Goal: Task Accomplishment & Management: Use online tool/utility

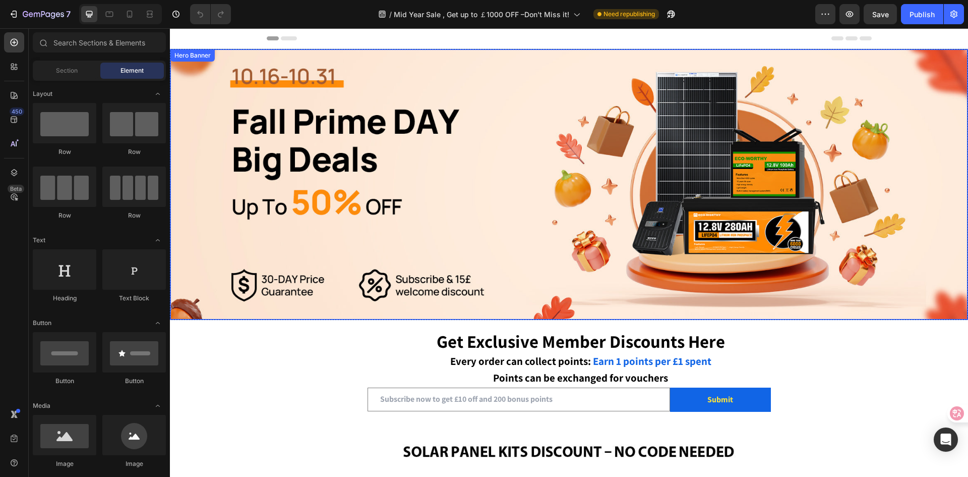
click at [429, 144] on div "Overlay" at bounding box center [568, 184] width 797 height 270
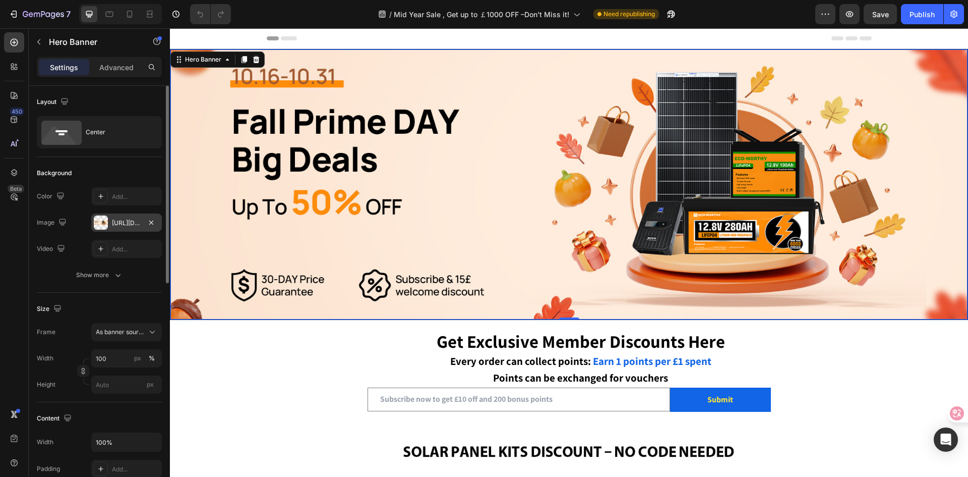
click at [103, 220] on div at bounding box center [101, 222] width 14 height 14
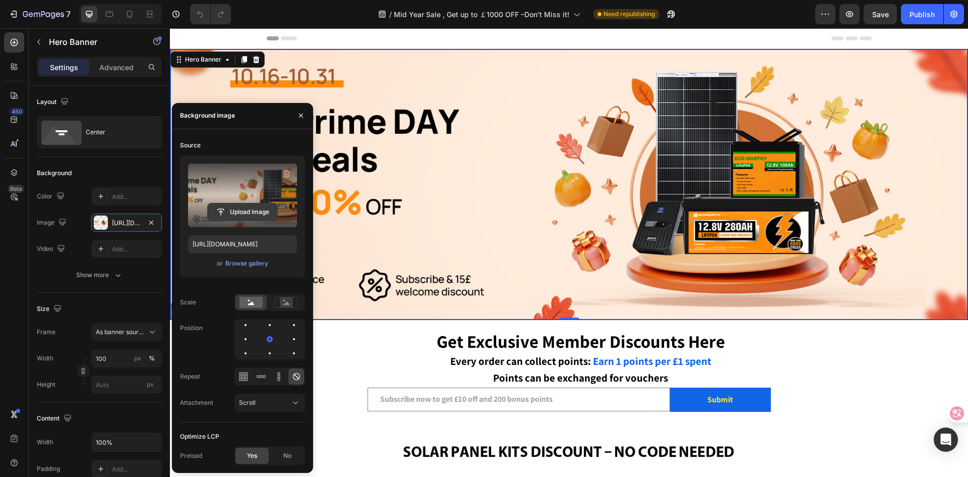
click at [225, 214] on input "file" at bounding box center [243, 211] width 70 height 17
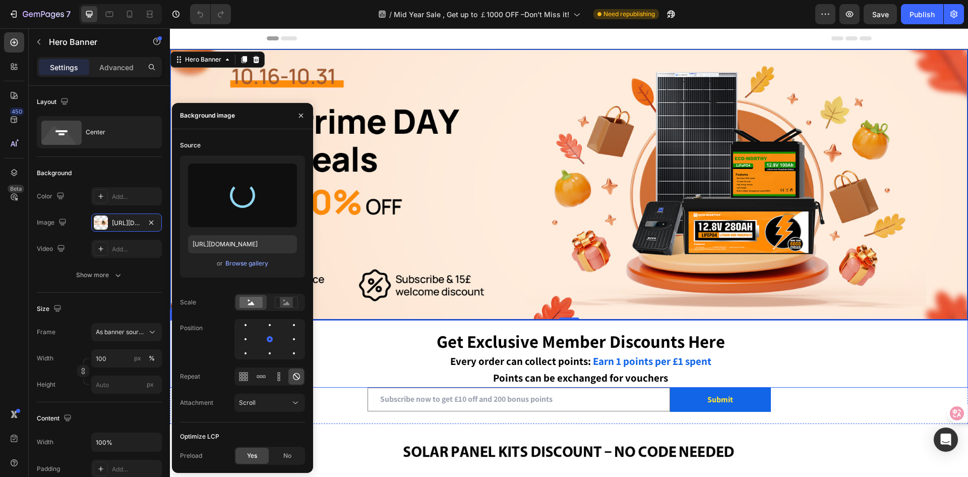
type input "[URL][DOMAIN_NAME]"
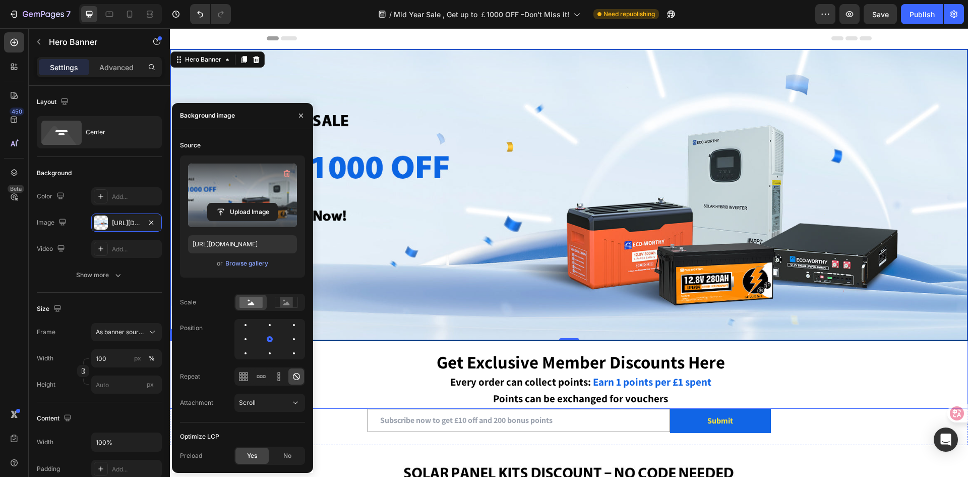
click at [844, 356] on p "Get Exclusive Member Discounts Here Every order can collect points: Earn 1 poin…" at bounding box center [580, 379] width 773 height 53
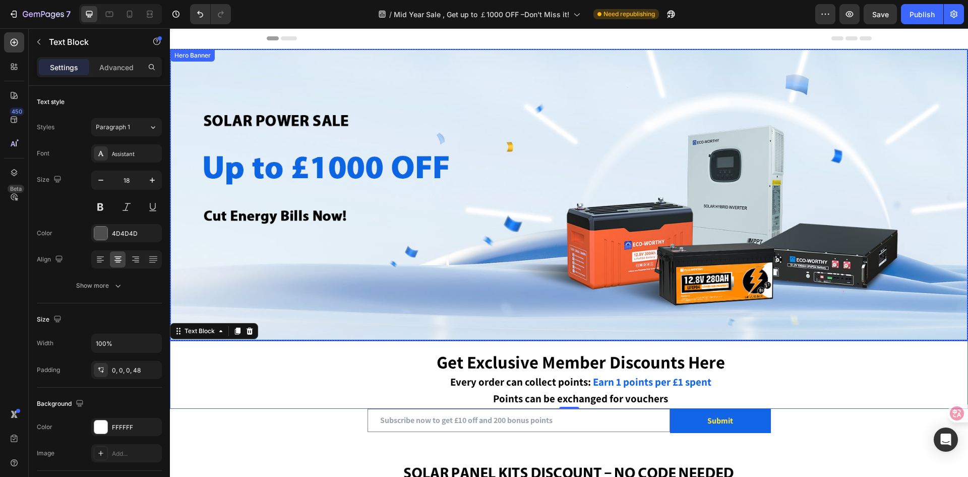
click at [332, 169] on div "Overlay" at bounding box center [568, 194] width 797 height 290
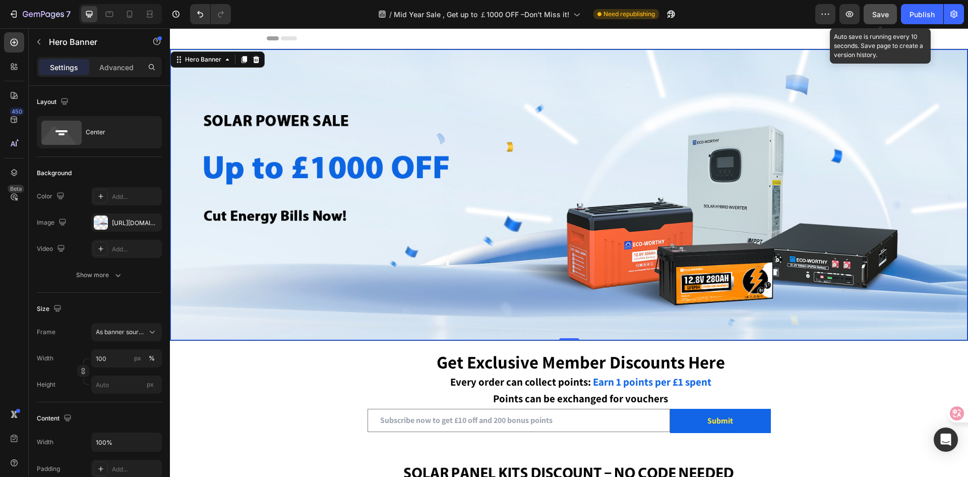
click at [889, 19] on div "Save" at bounding box center [880, 14] width 17 height 11
click at [882, 18] on span "Save" at bounding box center [880, 14] width 17 height 9
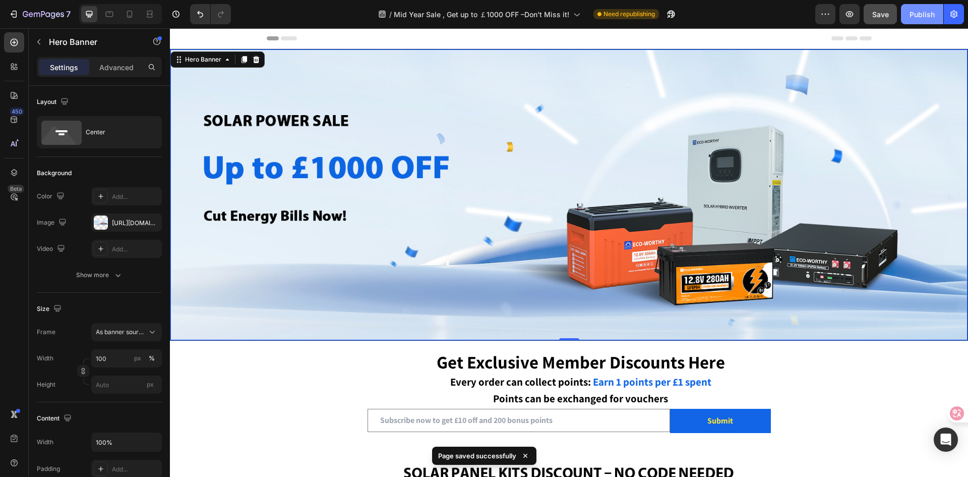
click at [904, 13] on button "Publish" at bounding box center [922, 14] width 42 height 20
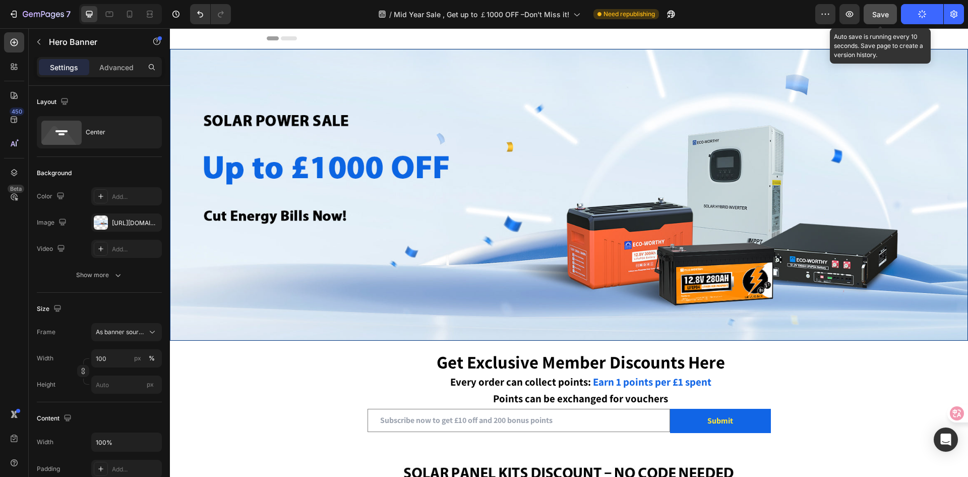
click at [878, 19] on div "Save" at bounding box center [880, 14] width 17 height 11
click at [273, 258] on div "Overlay" at bounding box center [568, 194] width 797 height 290
click at [875, 15] on span "Save" at bounding box center [880, 14] width 17 height 9
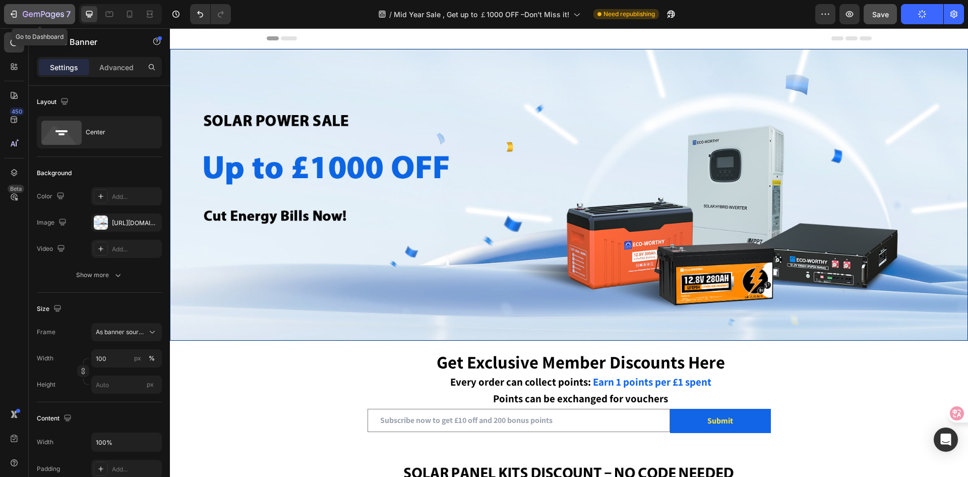
click at [12, 20] on div "7" at bounding box center [40, 14] width 62 height 12
